Goal: Task Accomplishment & Management: Use online tool/utility

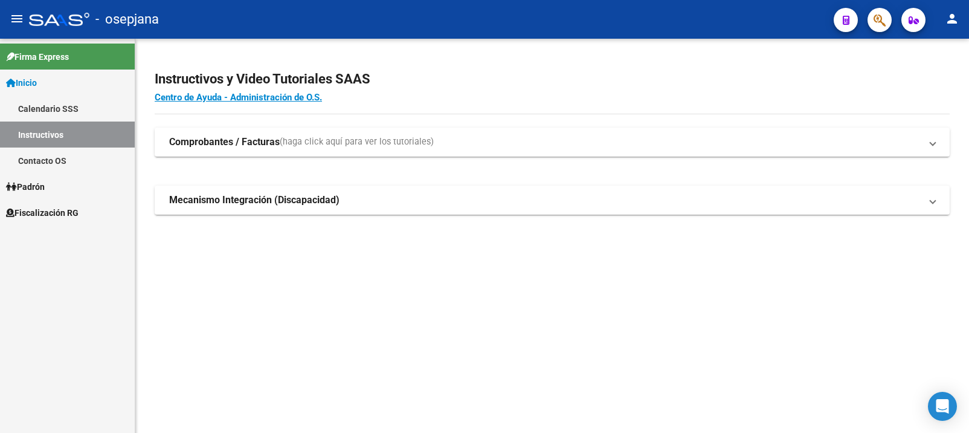
click at [42, 212] on span "Fiscalización RG" at bounding box center [42, 212] width 72 height 13
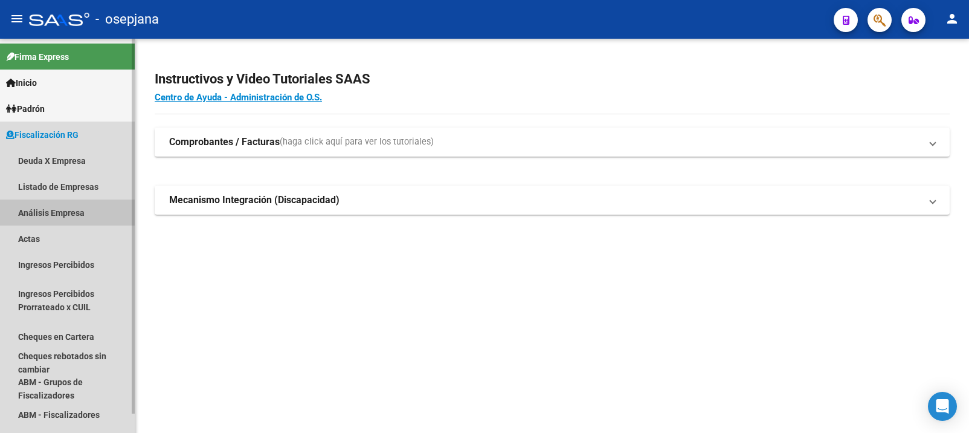
click at [48, 212] on link "Análisis Empresa" at bounding box center [67, 212] width 135 height 26
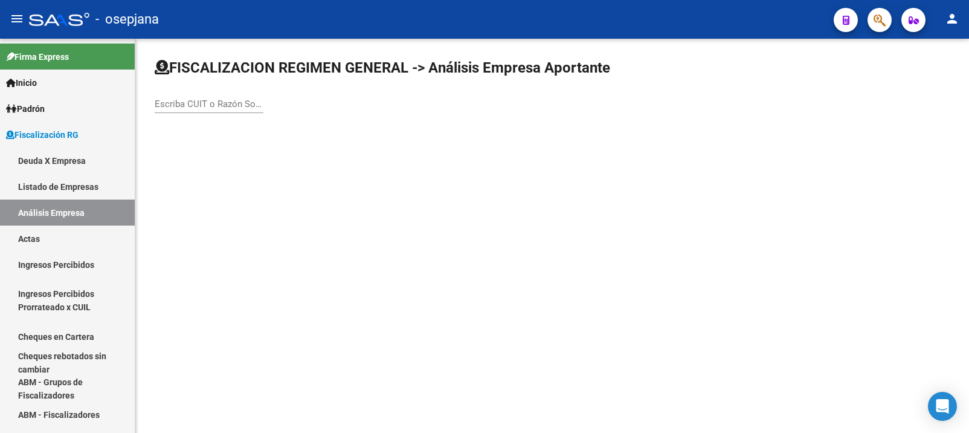
click at [203, 107] on input "Escriba CUIT o Razón Social para buscar" at bounding box center [209, 103] width 109 height 11
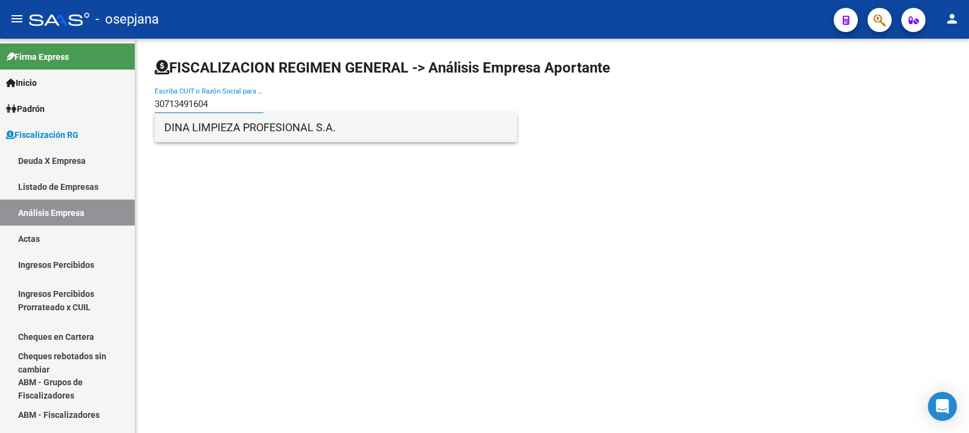
type input "30713491604"
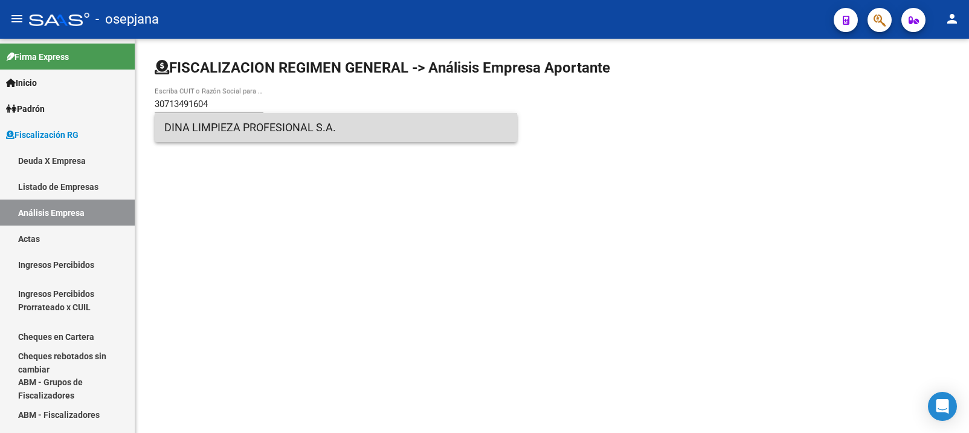
click at [244, 127] on span "DINA LIMPIEZA PROFESIONAL S.A." at bounding box center [335, 127] width 343 height 29
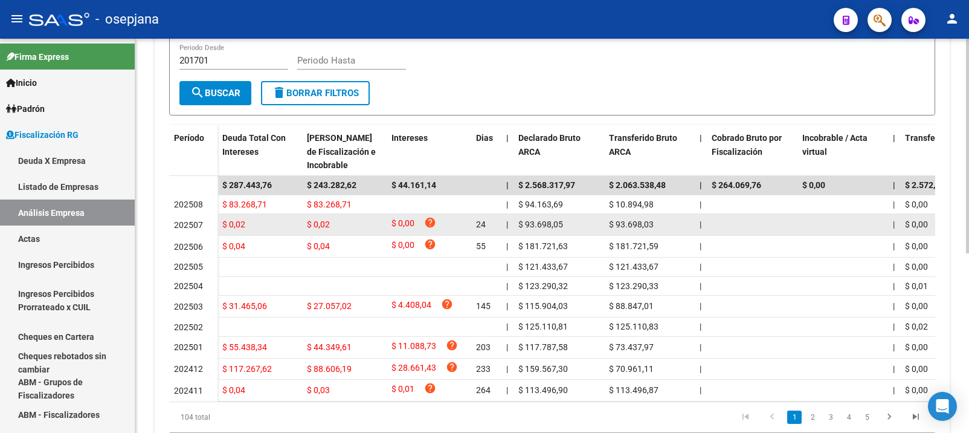
scroll to position [330, 0]
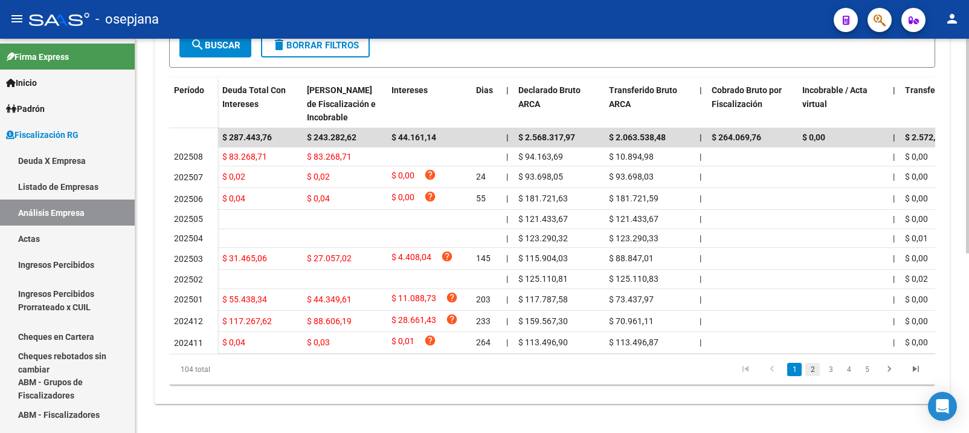
click at [814, 372] on link "2" at bounding box center [812, 368] width 14 height 13
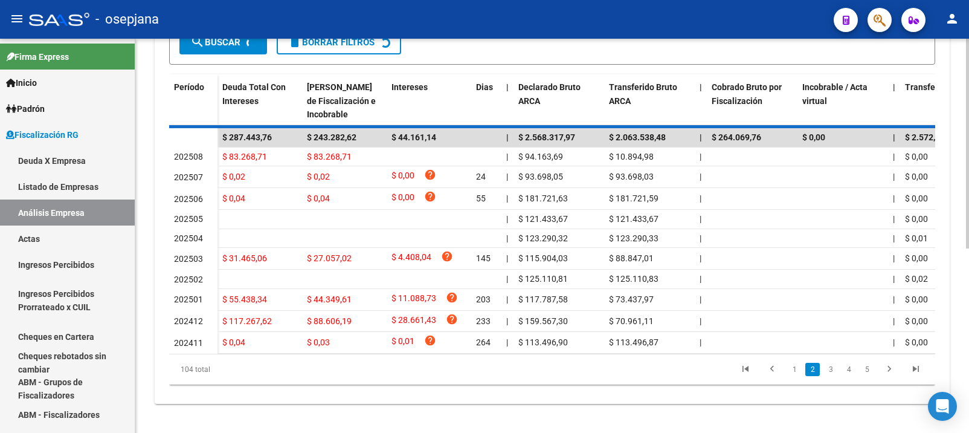
scroll to position [321, 0]
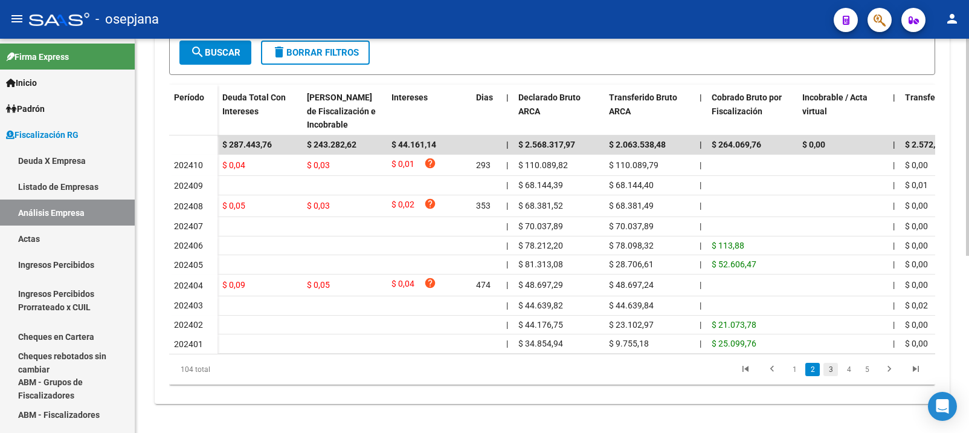
click at [829, 372] on link "3" at bounding box center [830, 368] width 14 height 13
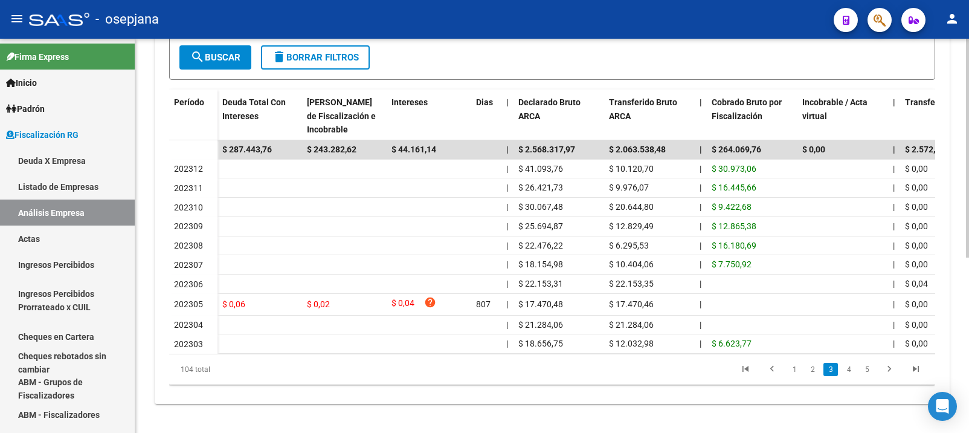
scroll to position [315, 0]
click at [851, 371] on link "4" at bounding box center [849, 368] width 14 height 13
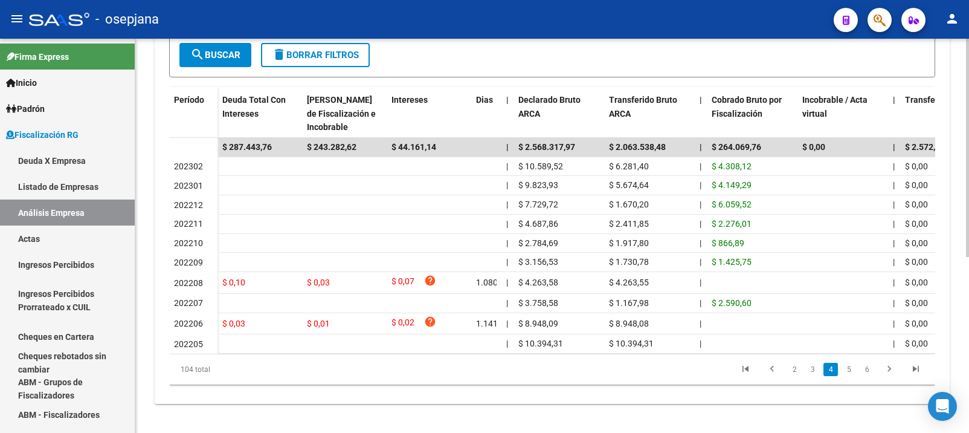
scroll to position [317, 0]
click at [745, 370] on icon "go to first page" at bounding box center [746, 370] width 16 height 14
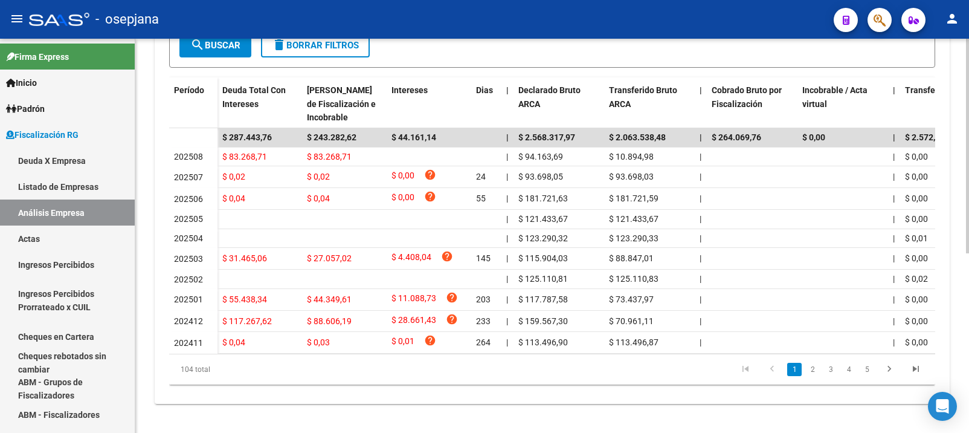
scroll to position [318, 0]
click at [814, 376] on link "2" at bounding box center [812, 368] width 14 height 13
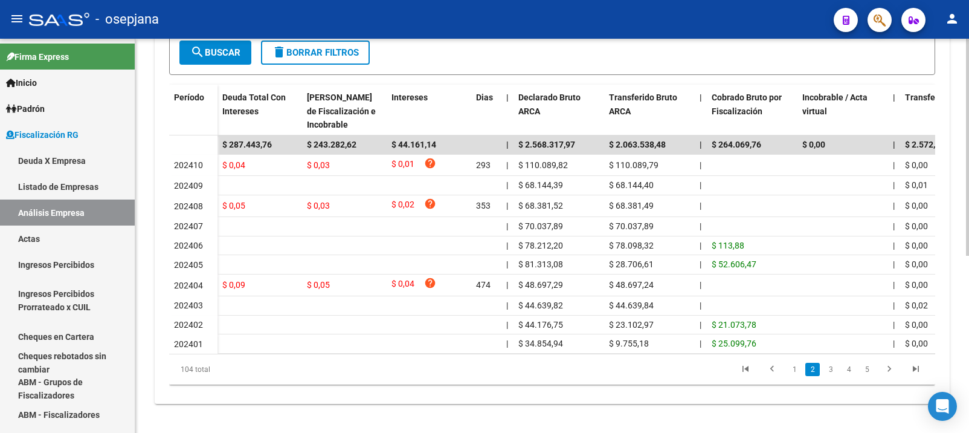
scroll to position [319, 0]
click at [796, 372] on link "1" at bounding box center [794, 368] width 14 height 13
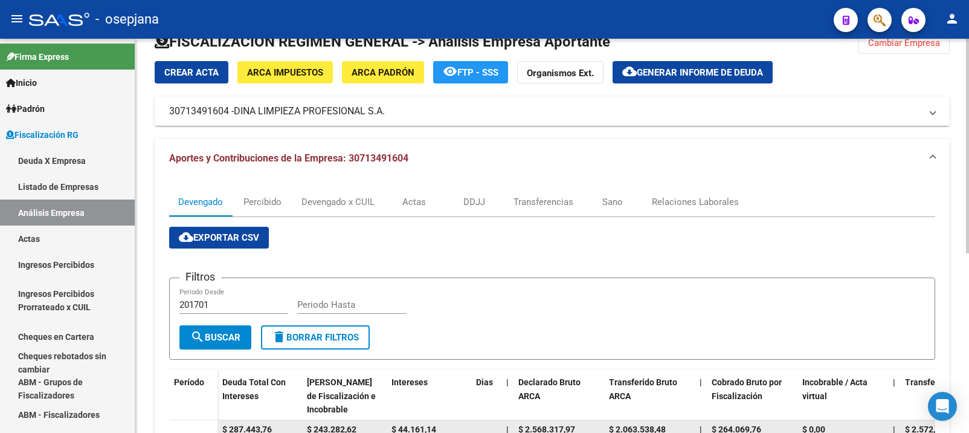
scroll to position [18, 0]
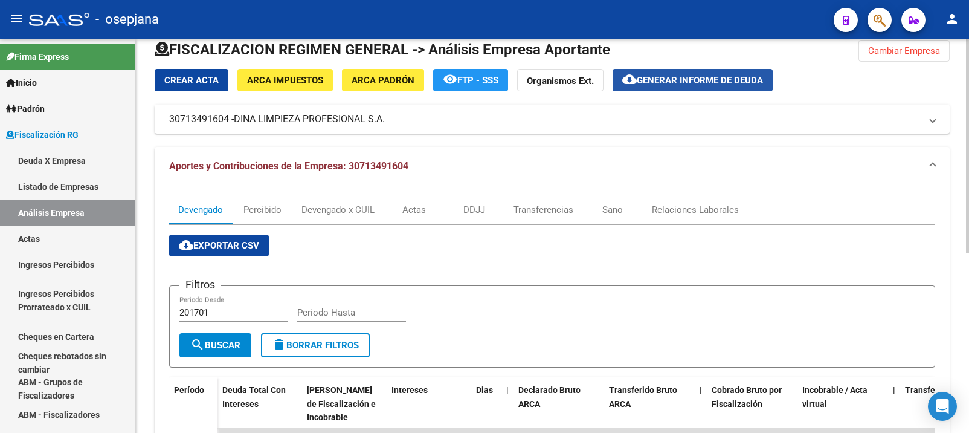
click at [691, 79] on span "Generar informe de deuda" at bounding box center [700, 80] width 126 height 11
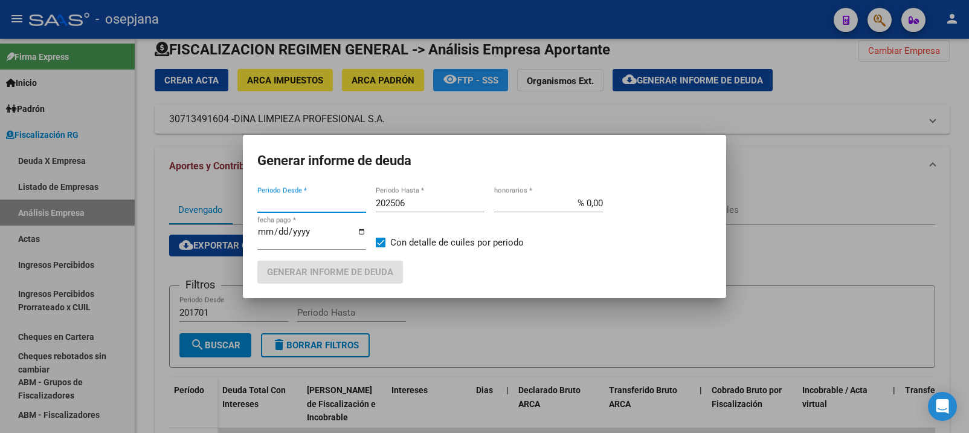
type input "202407"
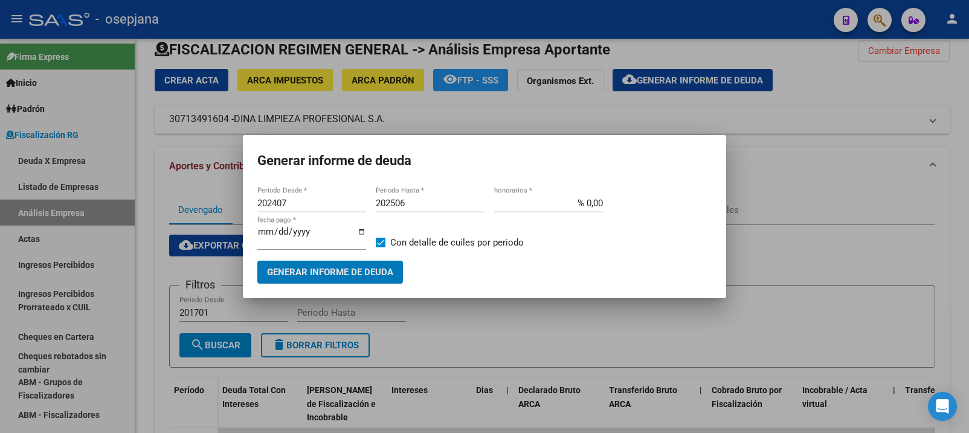
click at [409, 199] on input "202506" at bounding box center [430, 203] width 109 height 11
type input "202508"
click at [594, 205] on input "% 0,00" at bounding box center [548, 203] width 109 height 11
type input "% 10,00"
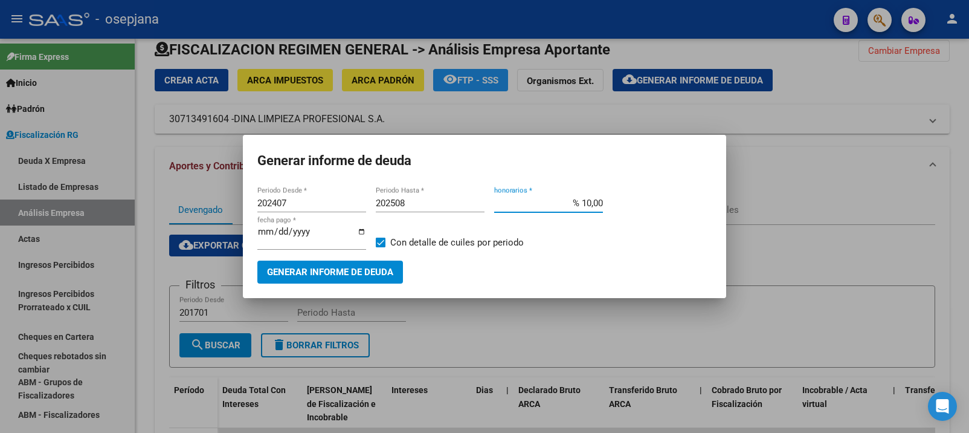
click at [282, 233] on input "[DATE]" at bounding box center [311, 236] width 109 height 19
type input "[DATE]"
click at [328, 269] on span "Generar informe de deuda" at bounding box center [330, 272] width 126 height 11
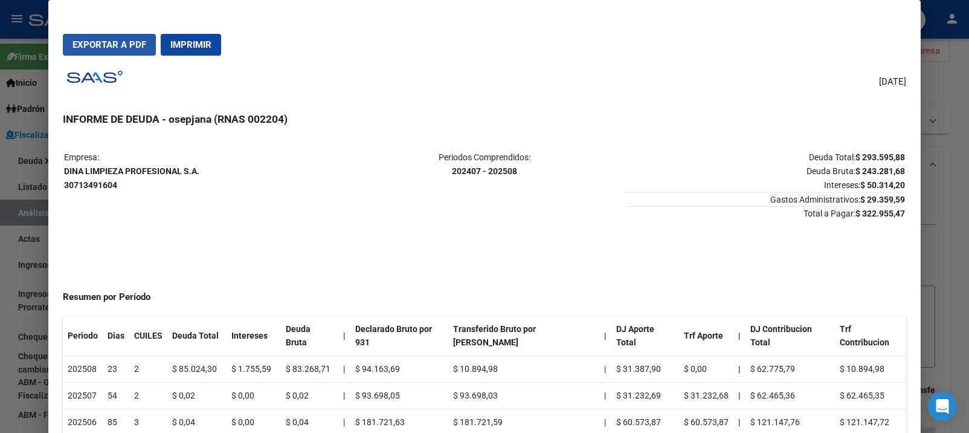
click at [112, 40] on span "Exportar a PDF" at bounding box center [109, 44] width 74 height 11
